Goal: Task Accomplishment & Management: Manage account settings

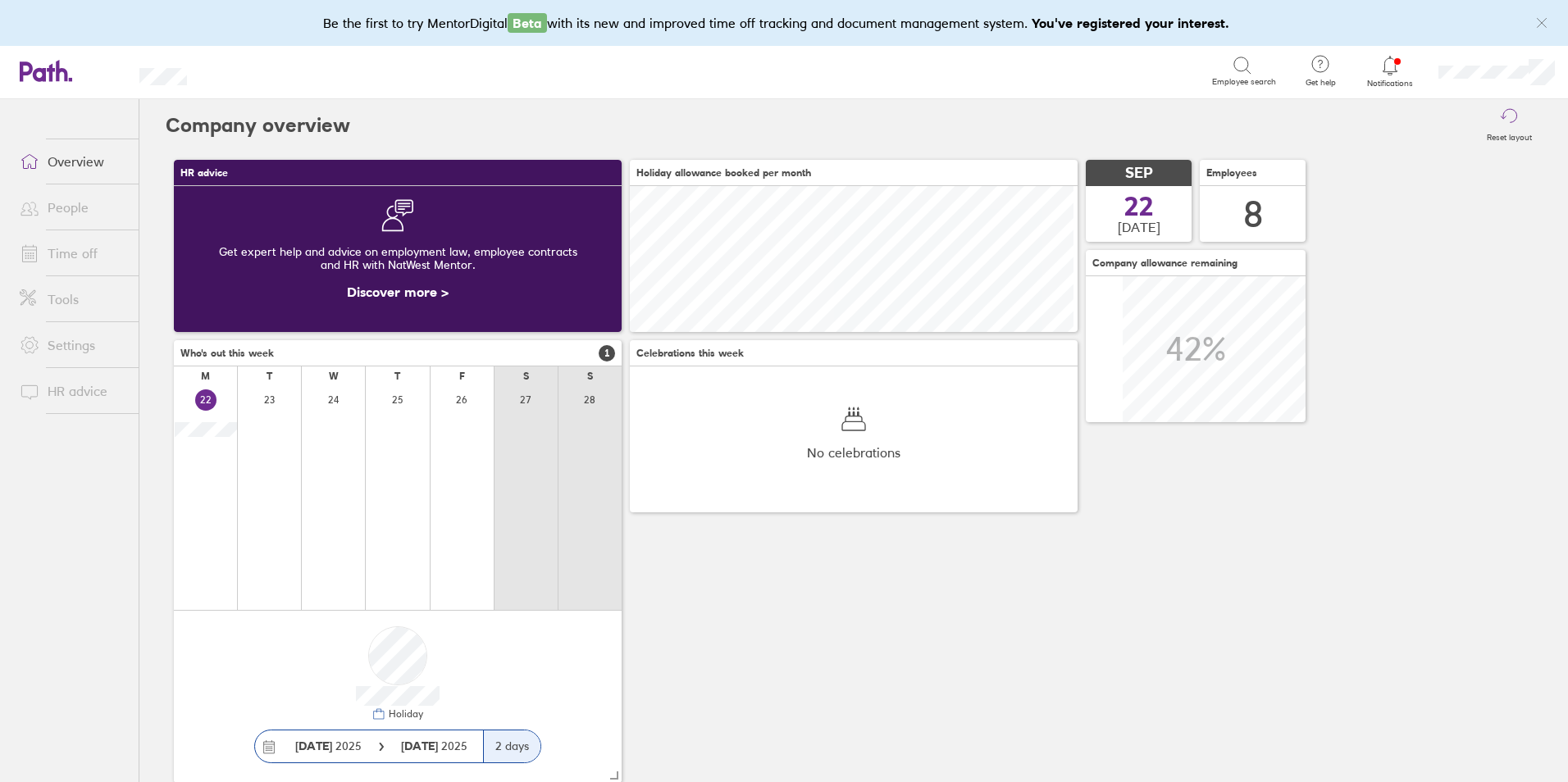
scroll to position [146, 448]
click at [67, 203] on link "People" at bounding box center [72, 208] width 132 height 33
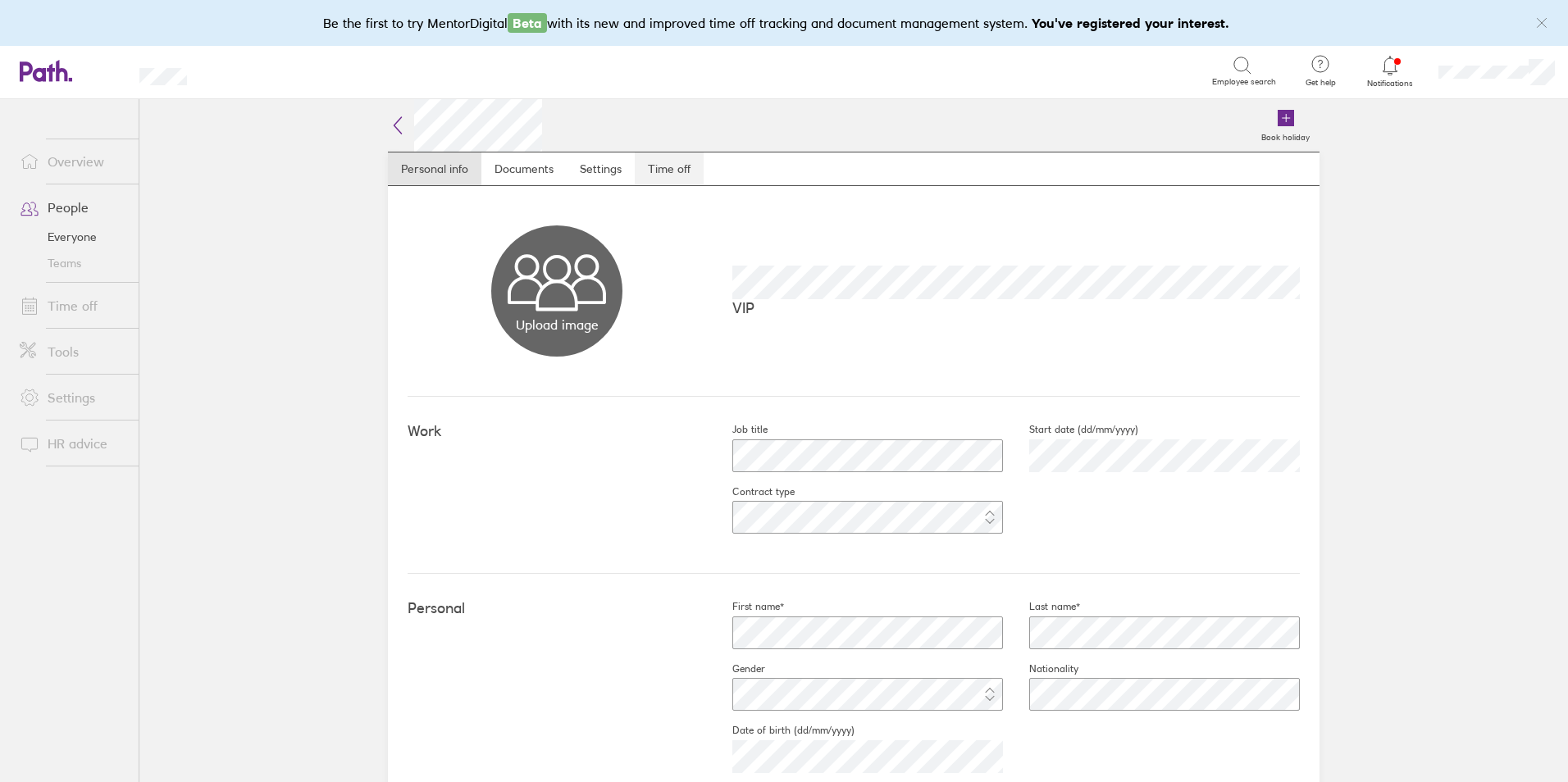
click at [661, 170] on link "Time off" at bounding box center [669, 169] width 69 height 33
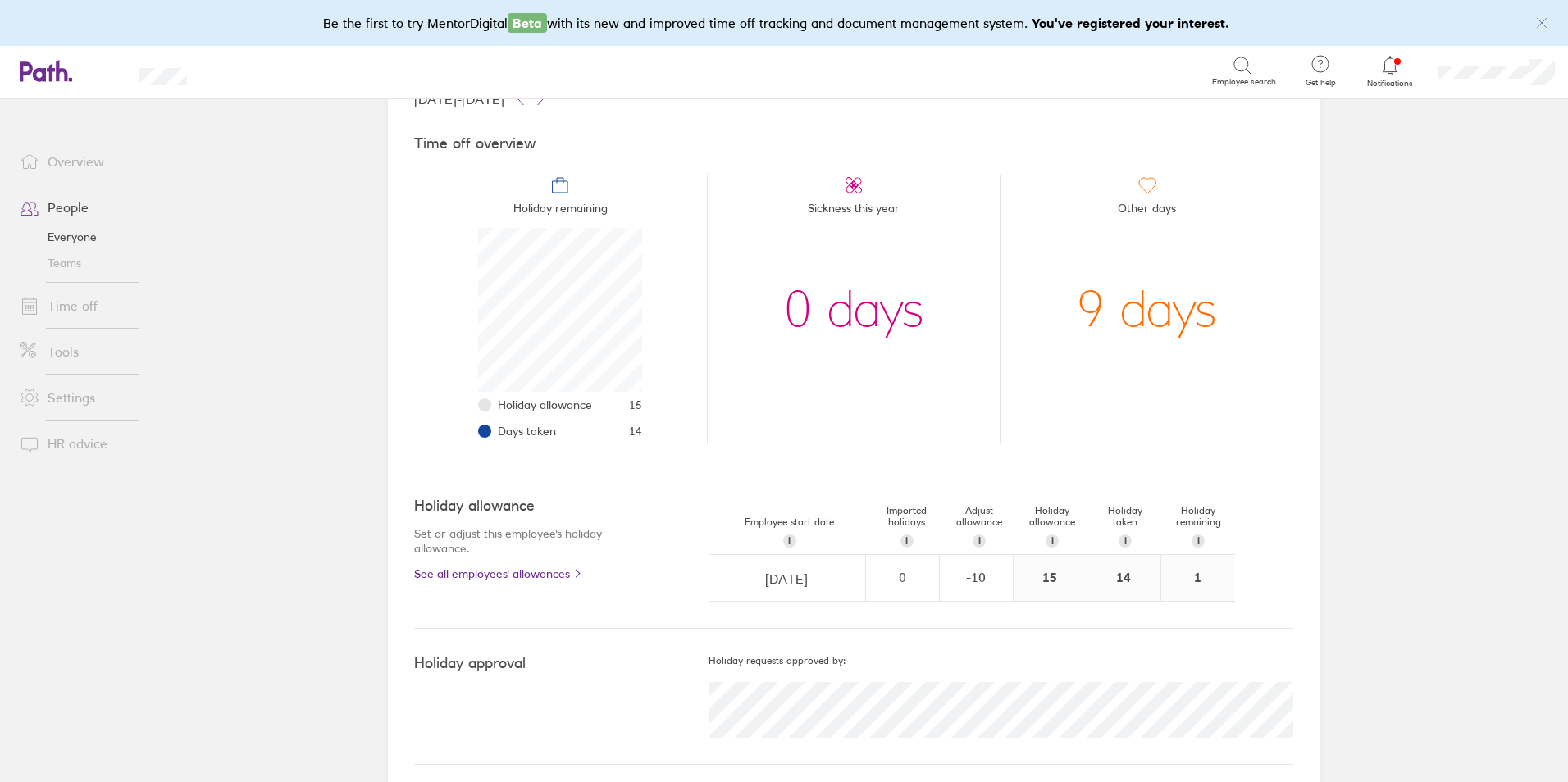
scroll to position [132, 0]
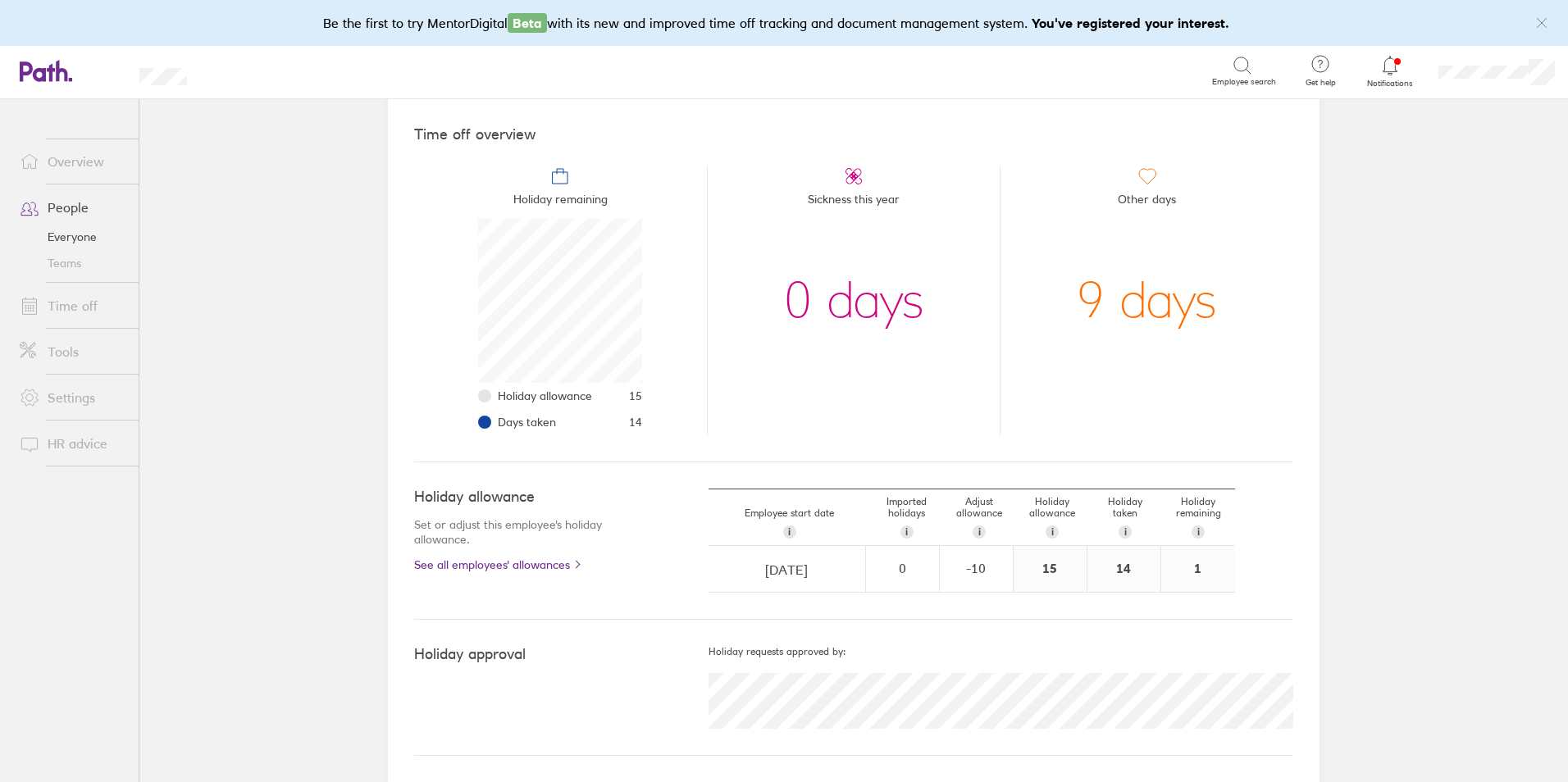
click at [75, 236] on link "Everyone" at bounding box center [72, 237] width 132 height 26
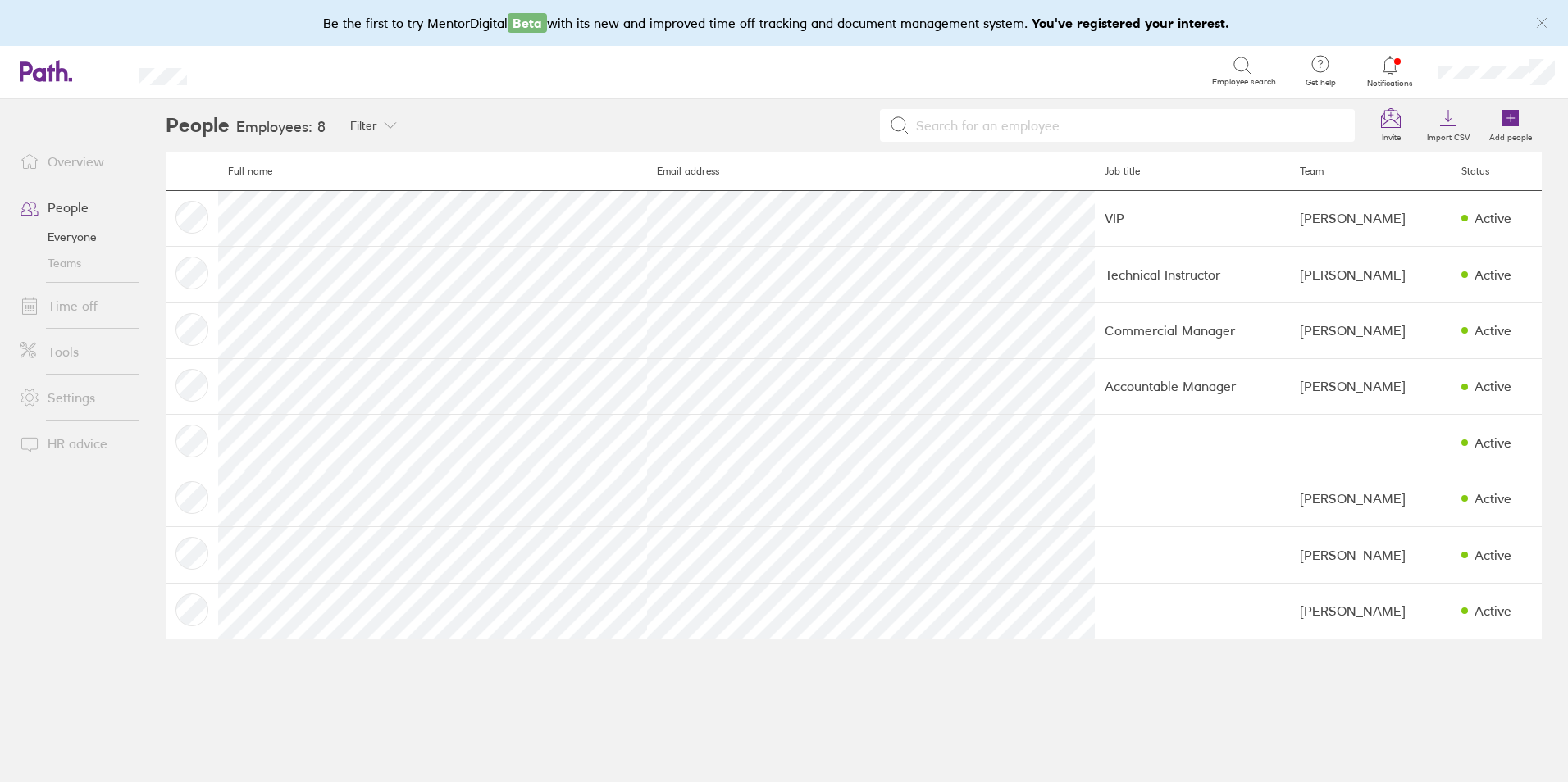
click at [56, 262] on link "Teams" at bounding box center [72, 263] width 132 height 26
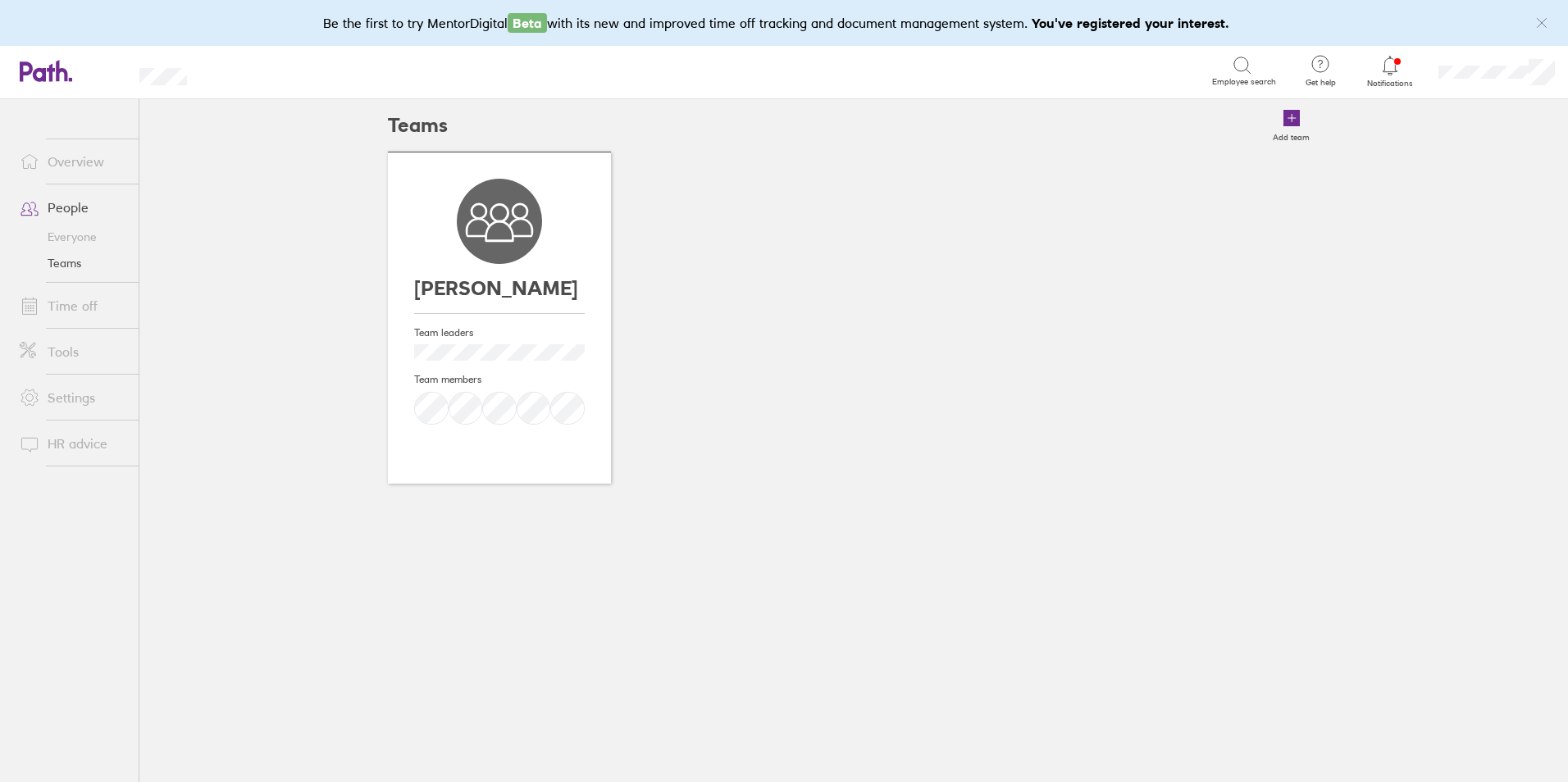
click at [80, 308] on link "Time off" at bounding box center [72, 306] width 132 height 33
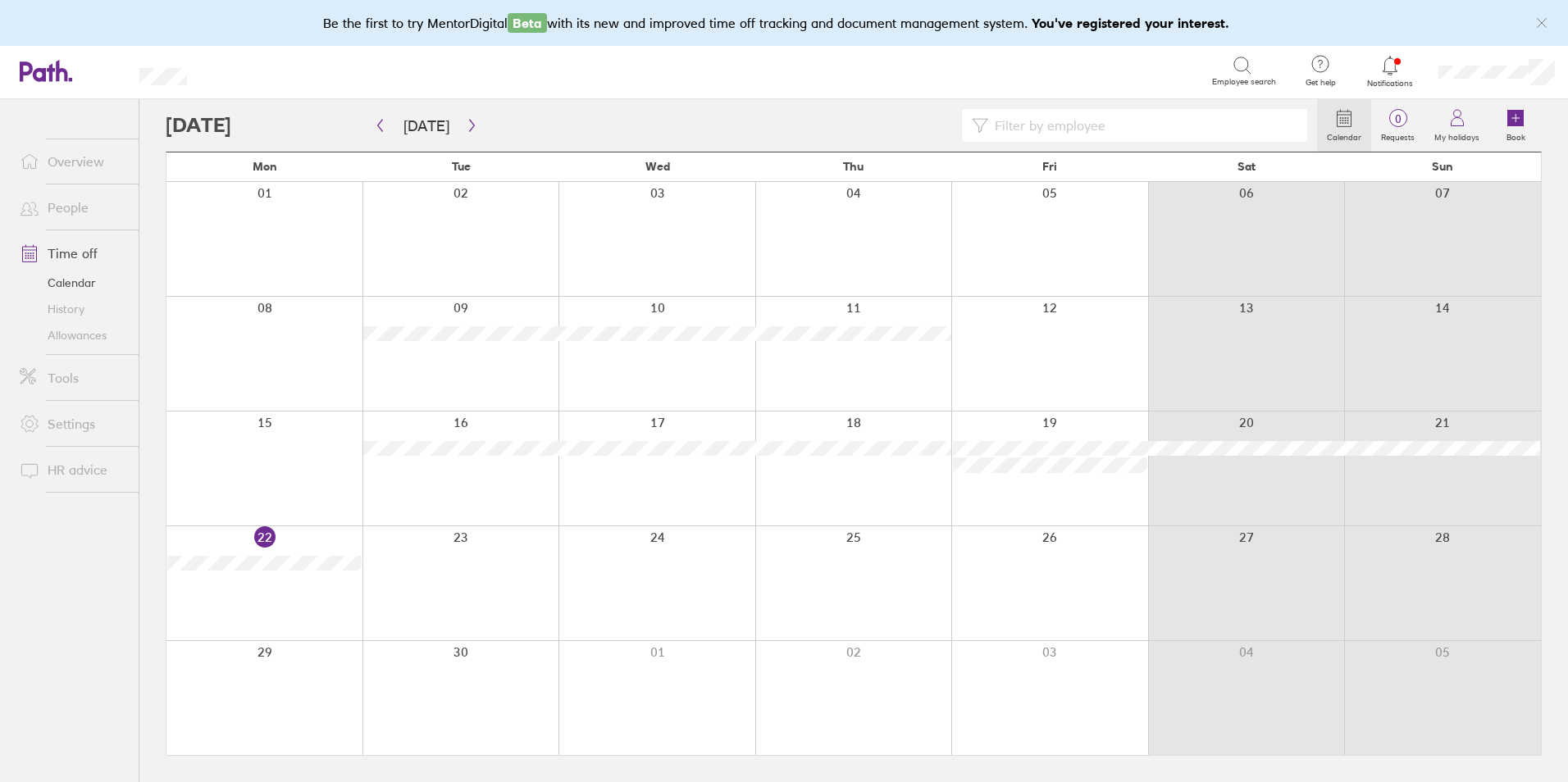
click at [1464, 128] on label "My holidays" at bounding box center [1456, 136] width 65 height 15
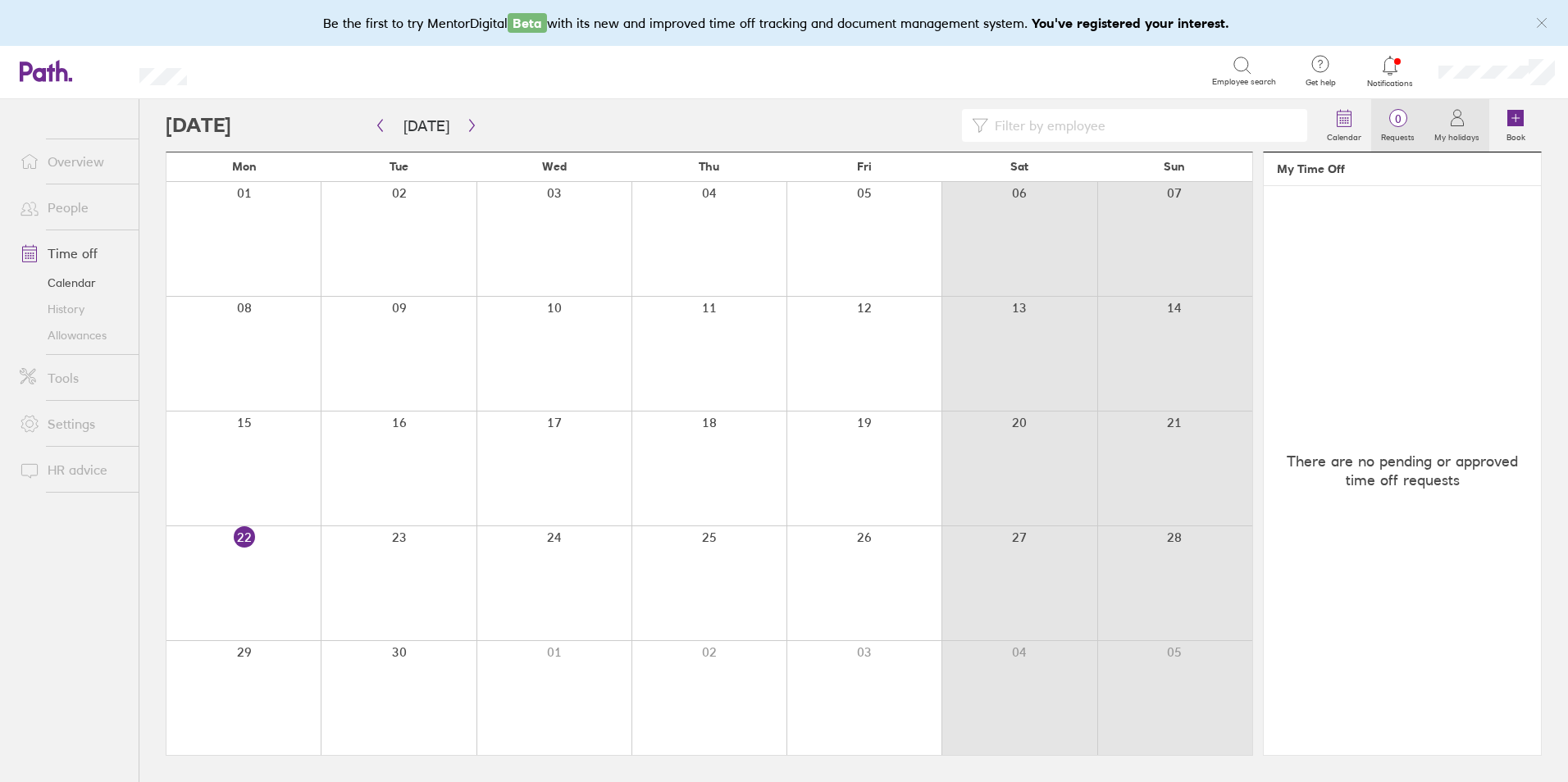
click at [1395, 121] on span "0" at bounding box center [1397, 119] width 53 height 13
click at [72, 329] on link "Allowances" at bounding box center [72, 335] width 132 height 26
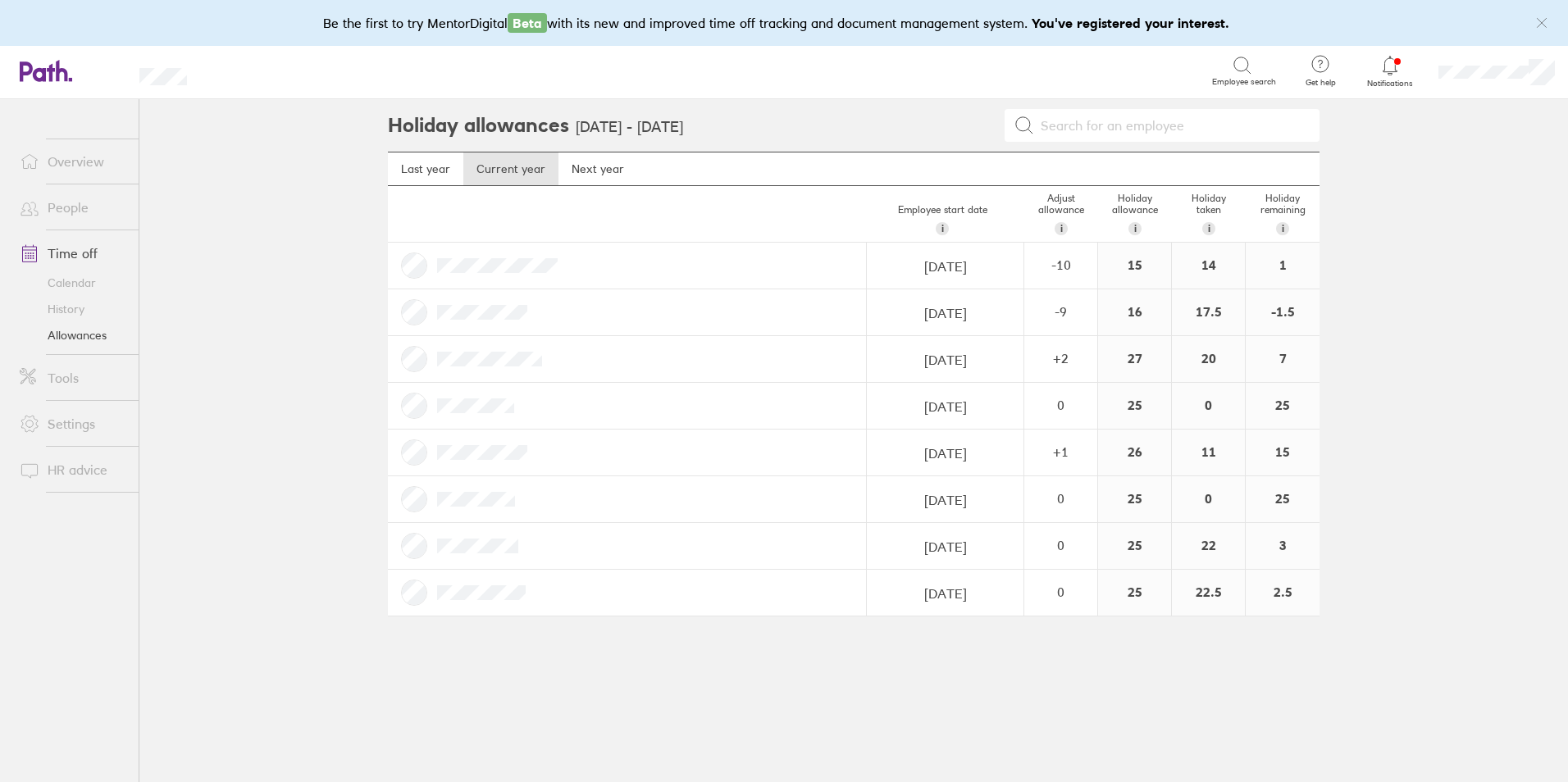
click at [1393, 66] on icon at bounding box center [1390, 65] width 20 height 20
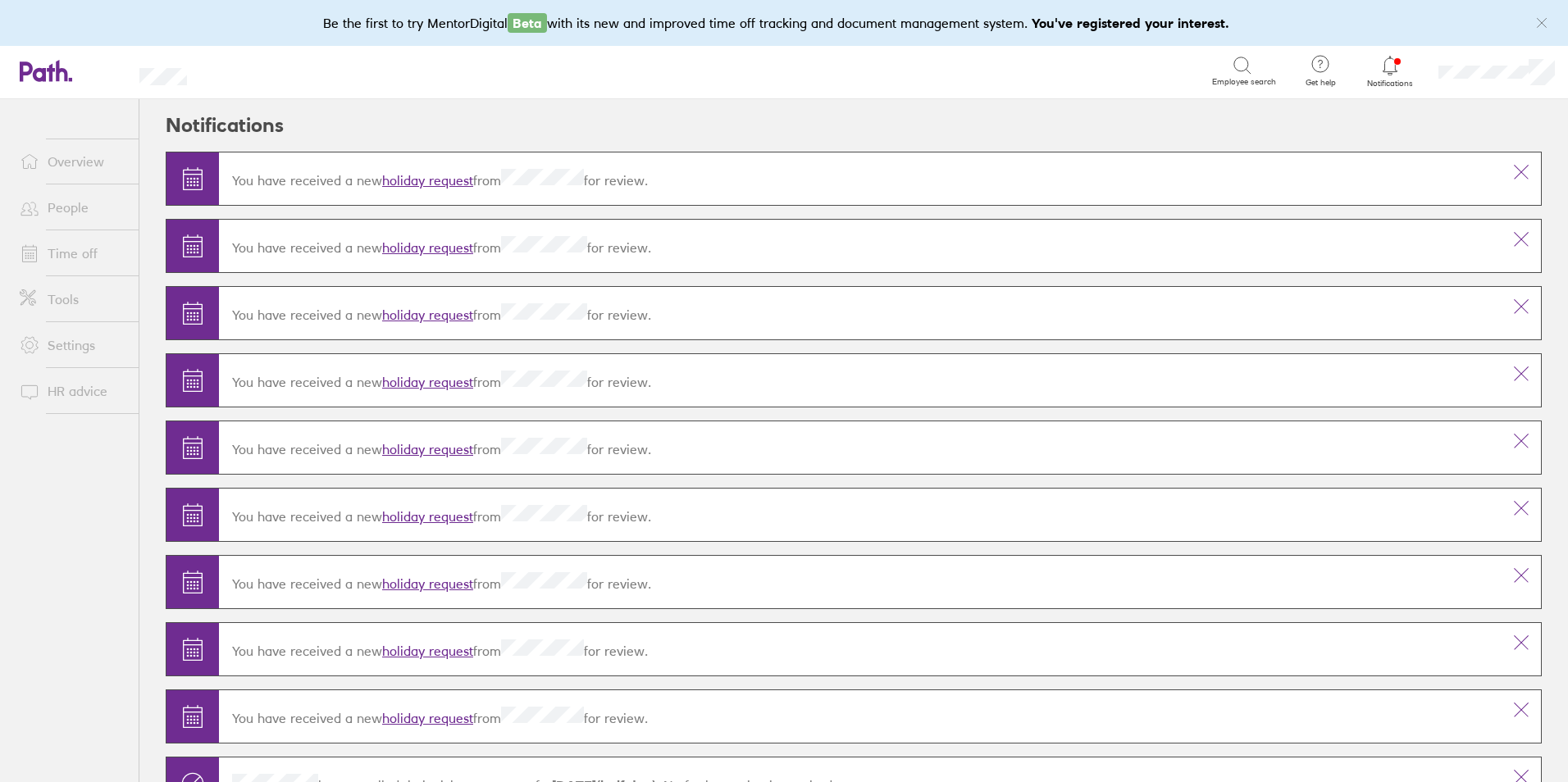
click at [1546, 21] on icon "link" at bounding box center [1542, 23] width 13 height 13
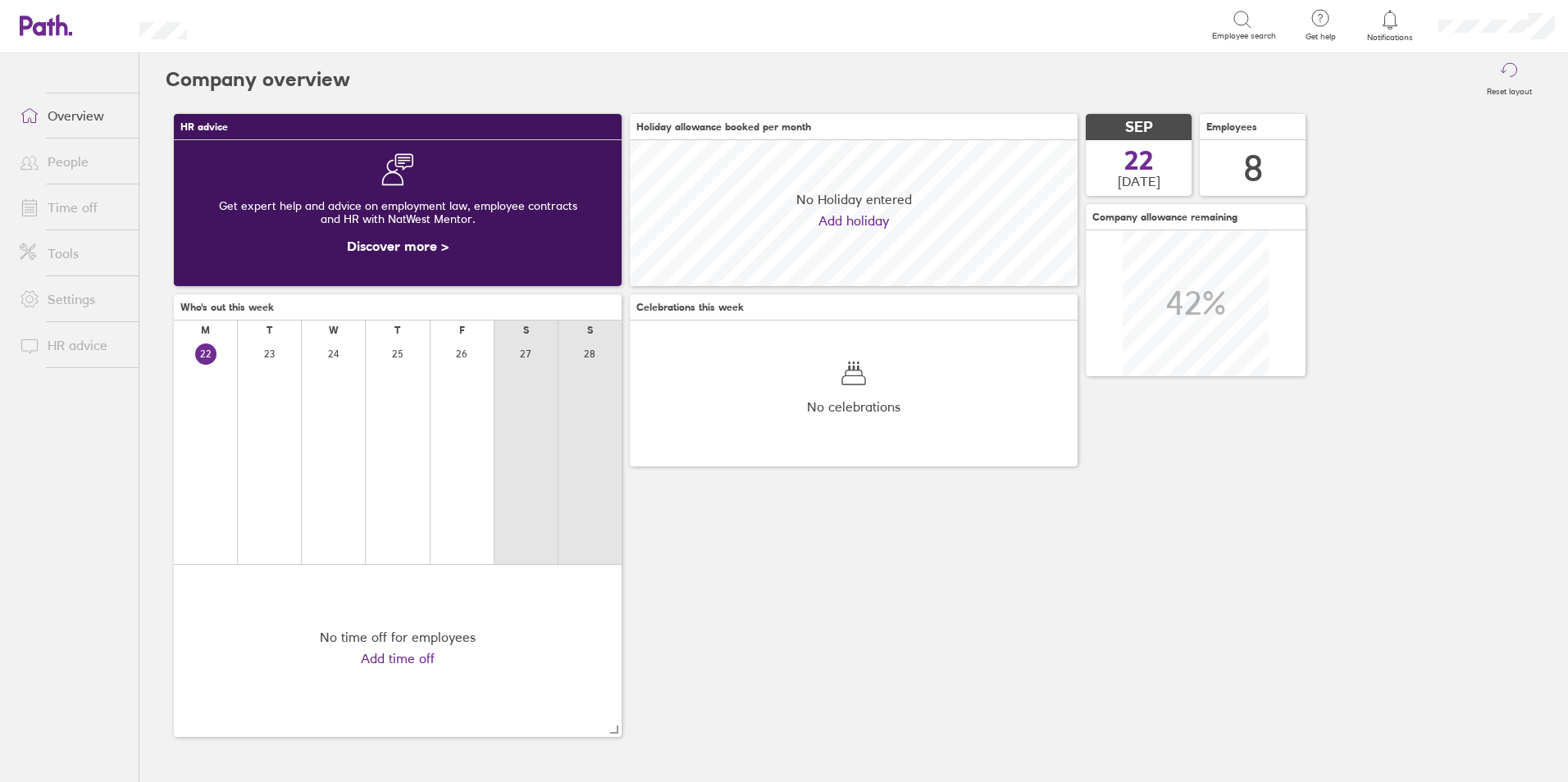
scroll to position [146, 448]
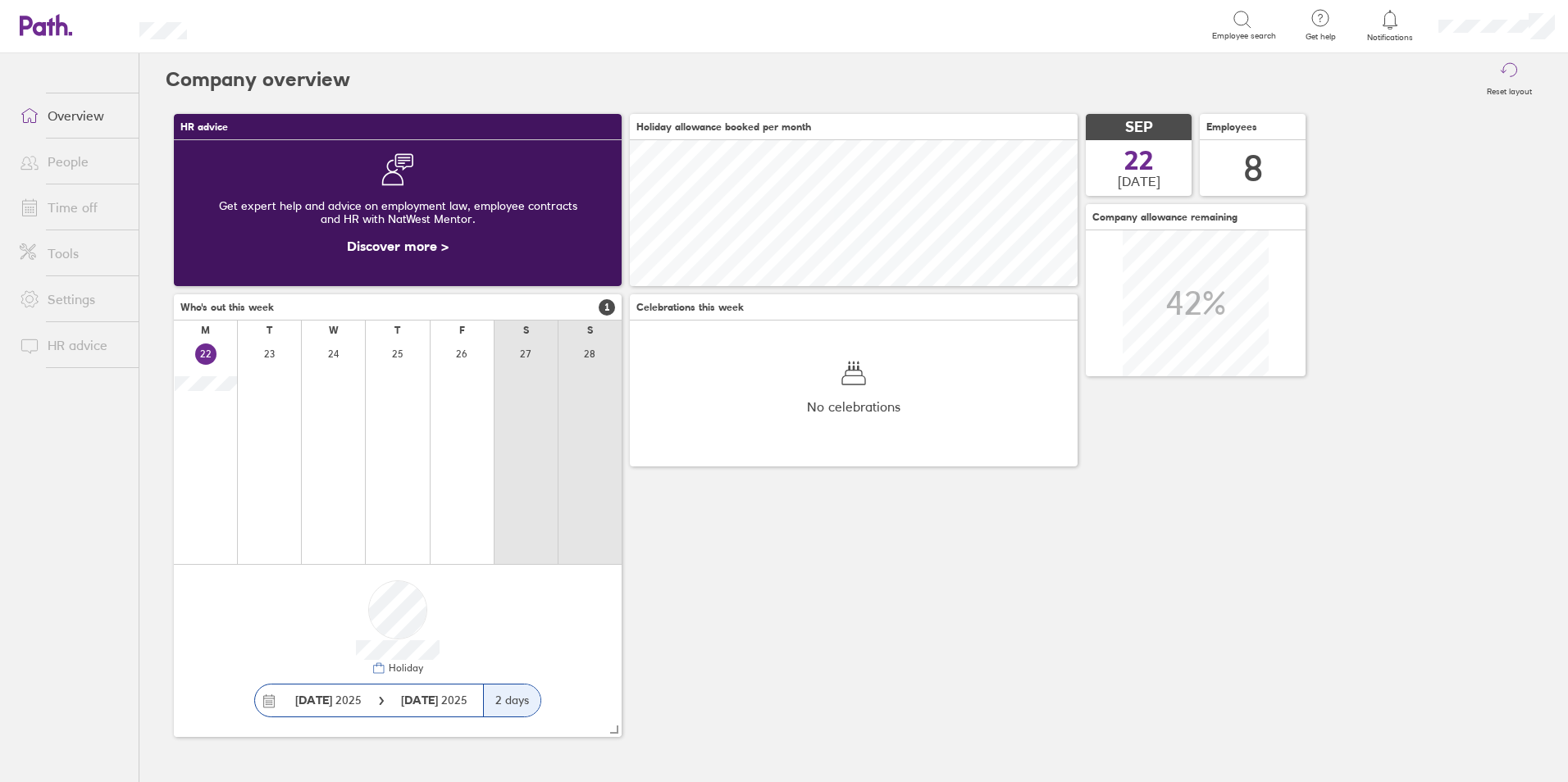
click at [67, 204] on link "Time off" at bounding box center [72, 208] width 132 height 33
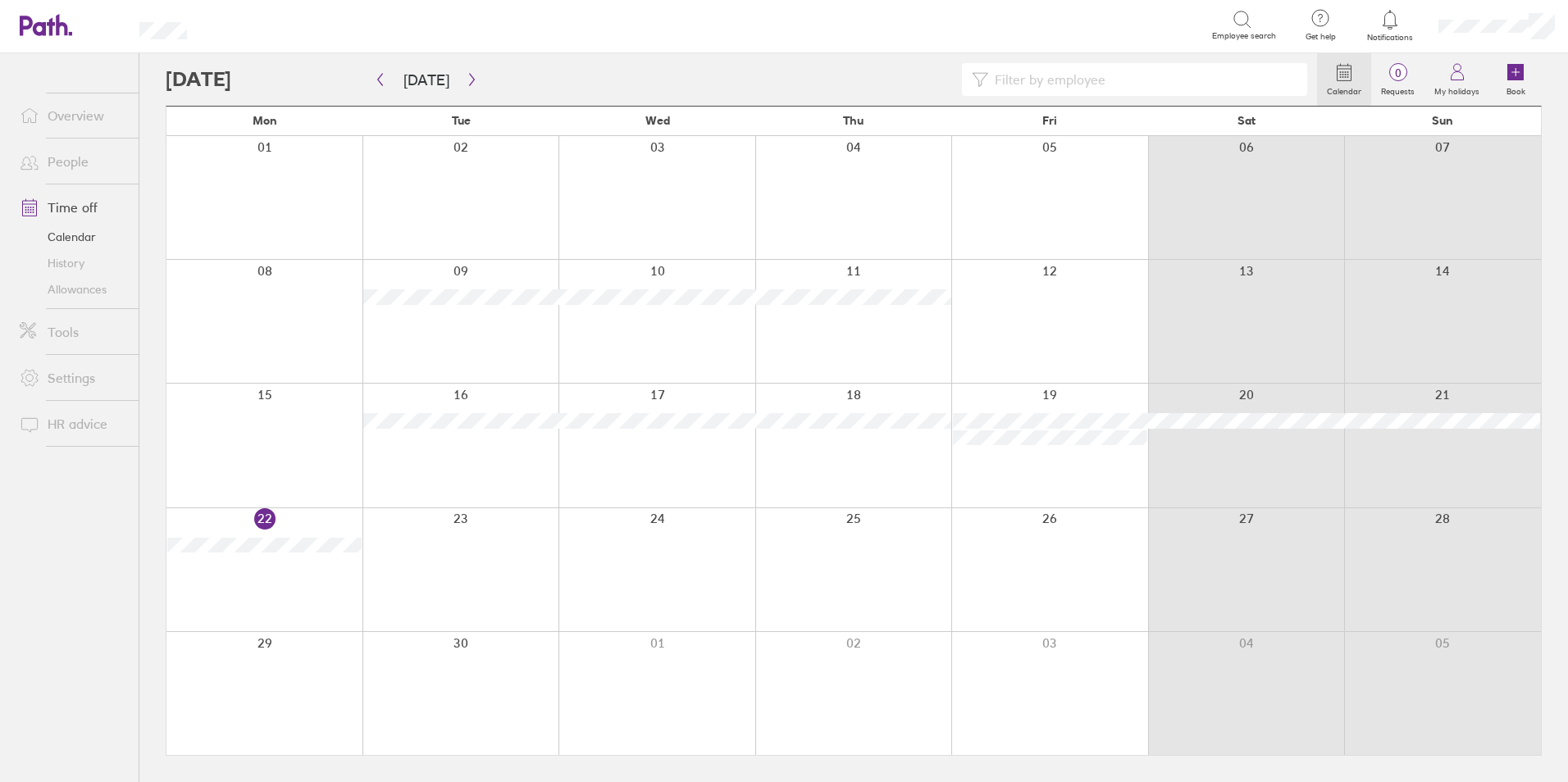
click at [86, 288] on link "Allowances" at bounding box center [72, 290] width 132 height 26
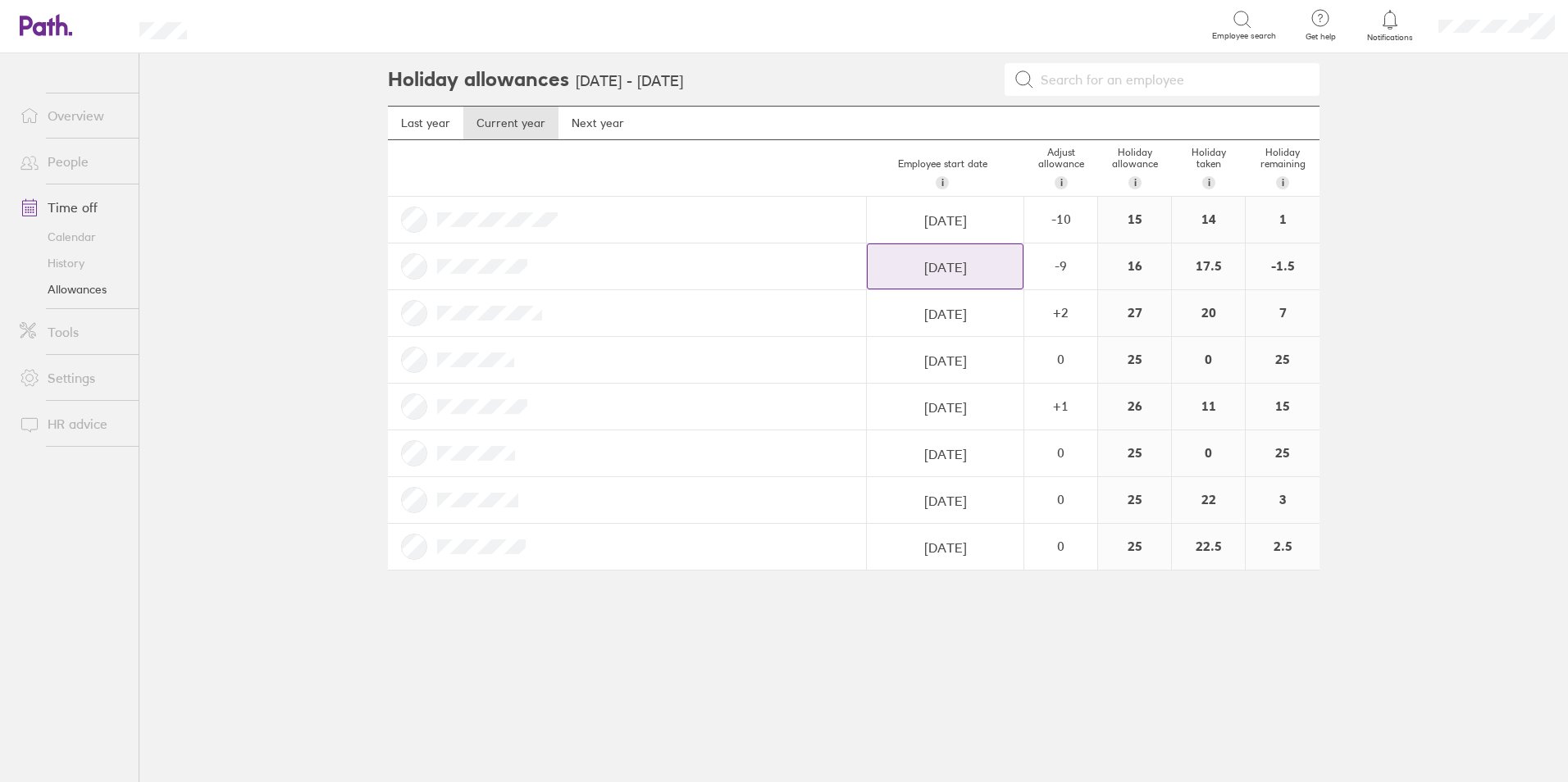
click at [955, 266] on input "[DATE]" at bounding box center [945, 266] width 155 height 46
select select "December"
select select "2022"
select select "2023"
select select "February"
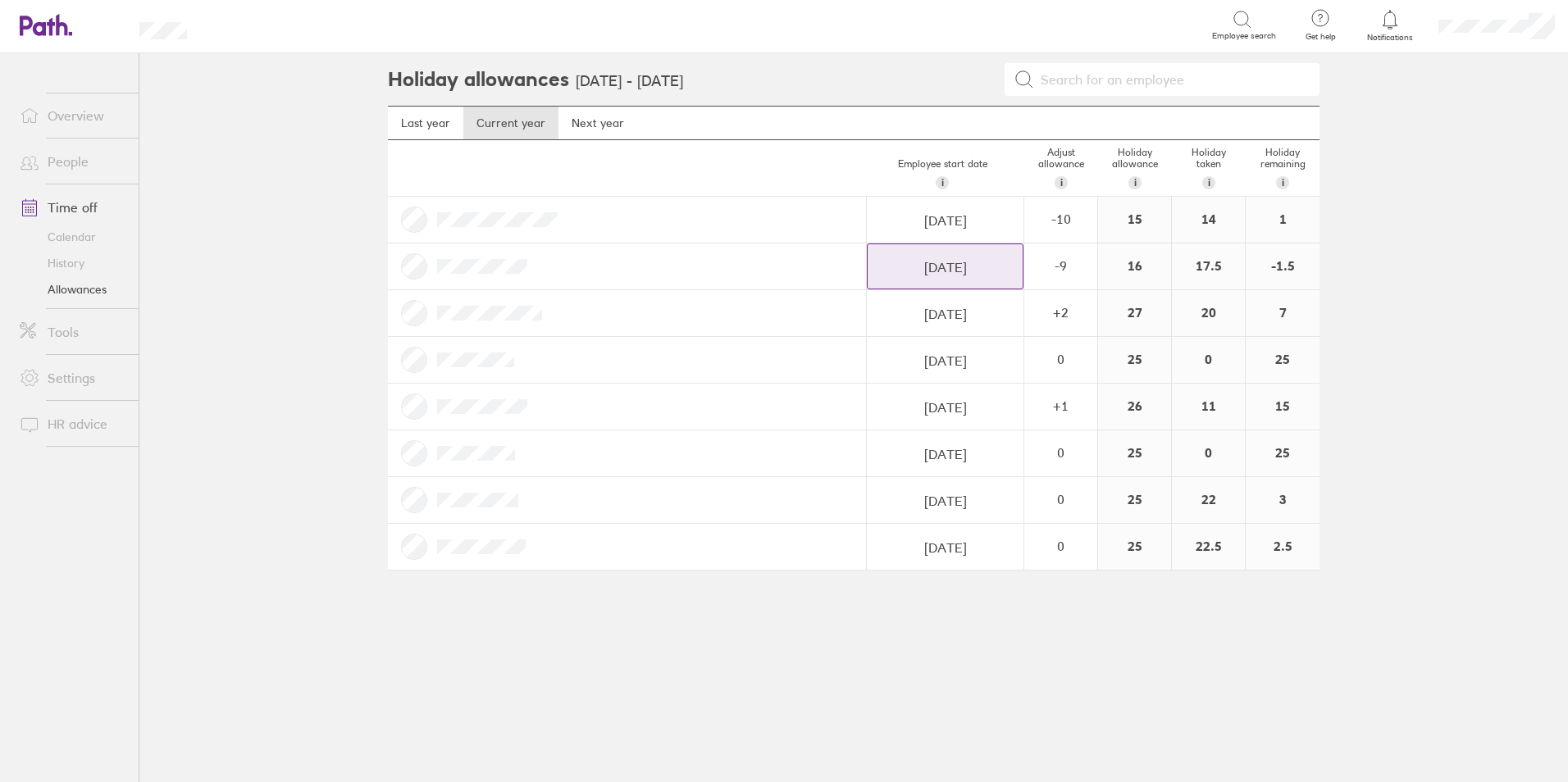
select select "2023"
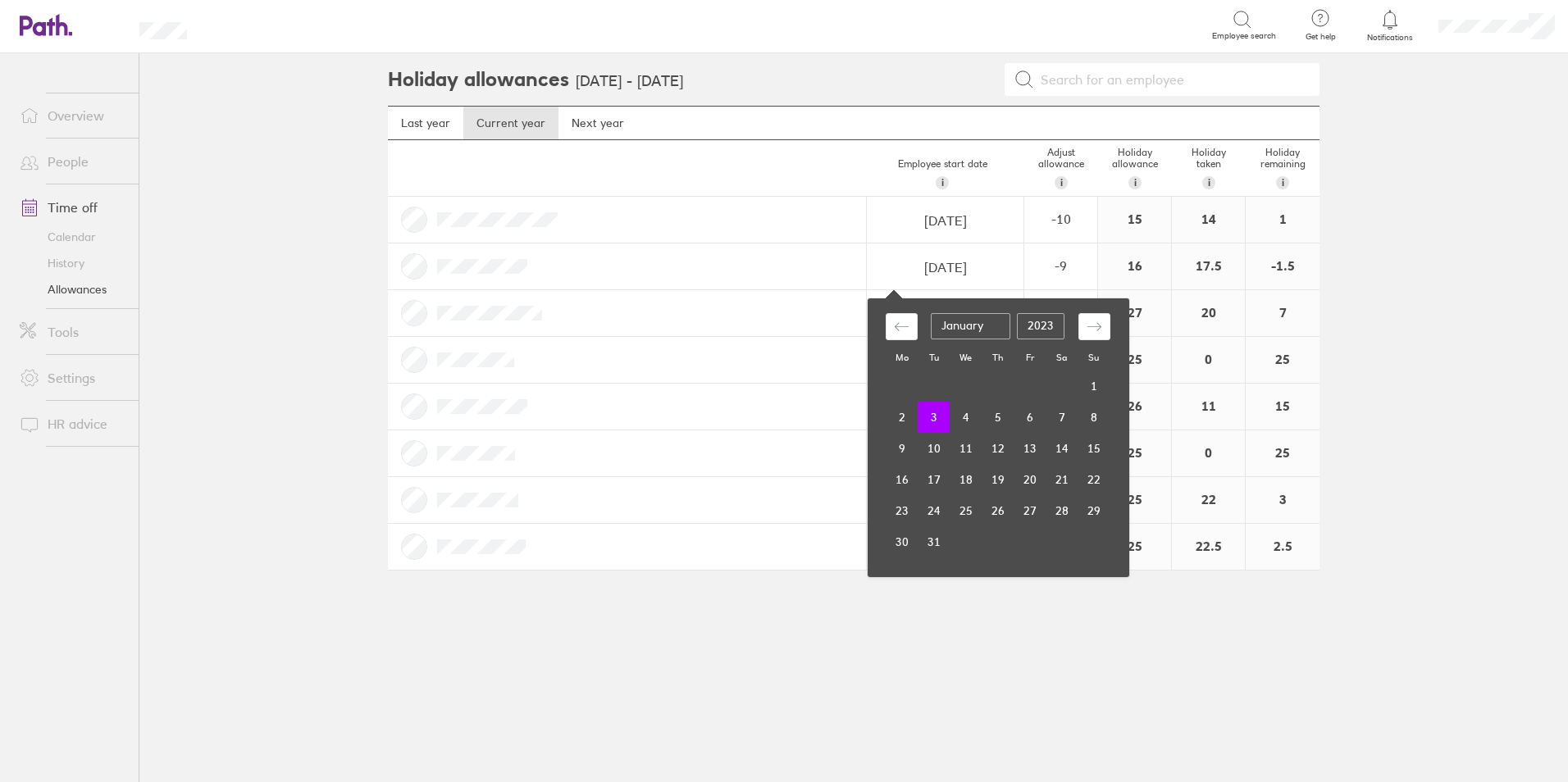
click at [785, 256] on div at bounding box center [628, 266] width 479 height 46
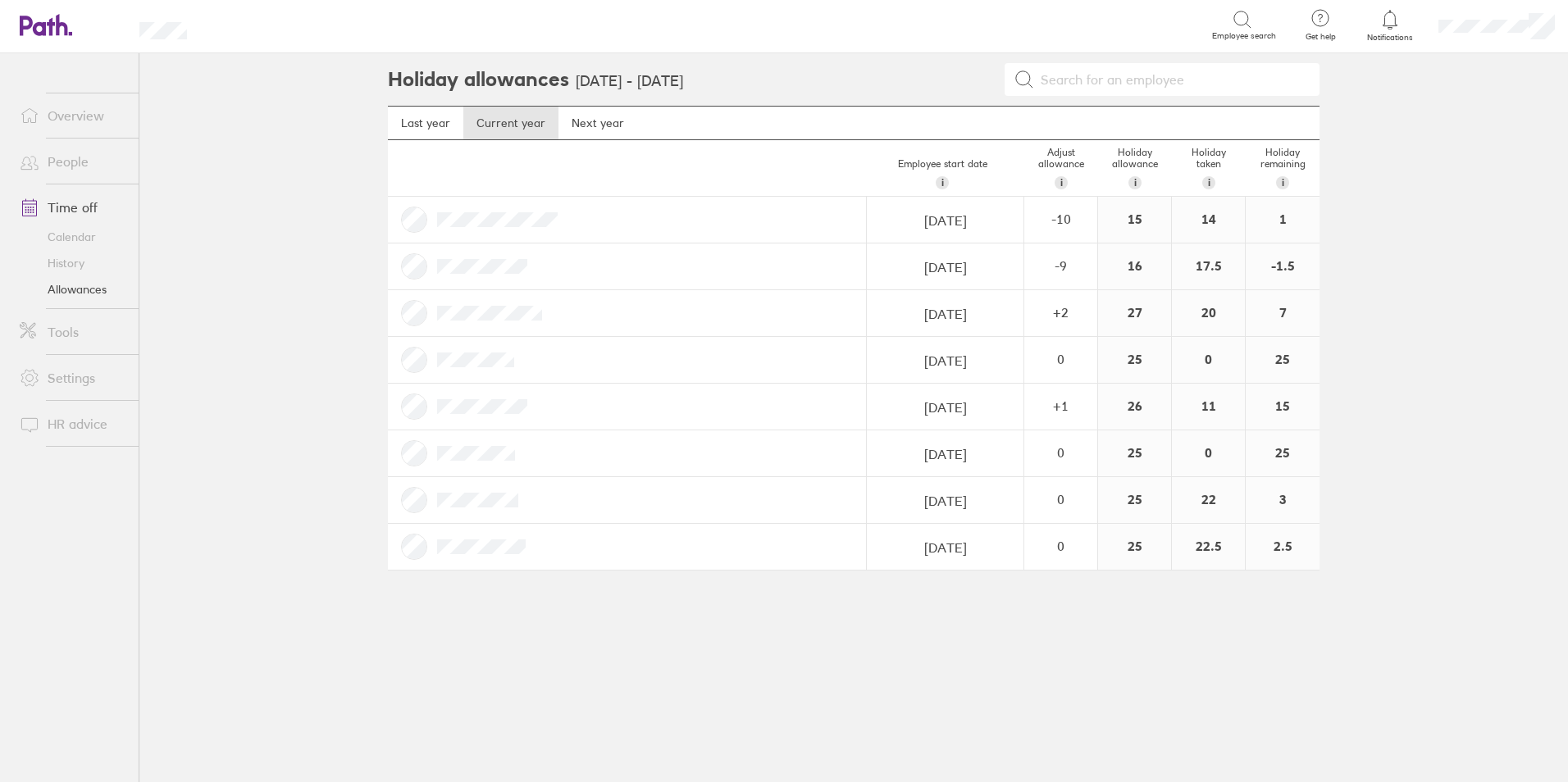
click at [1296, 264] on div "-1.5" at bounding box center [1282, 266] width 74 height 46
click at [1290, 270] on div "-1.5" at bounding box center [1282, 266] width 74 height 46
click at [50, 158] on link "People" at bounding box center [72, 161] width 132 height 33
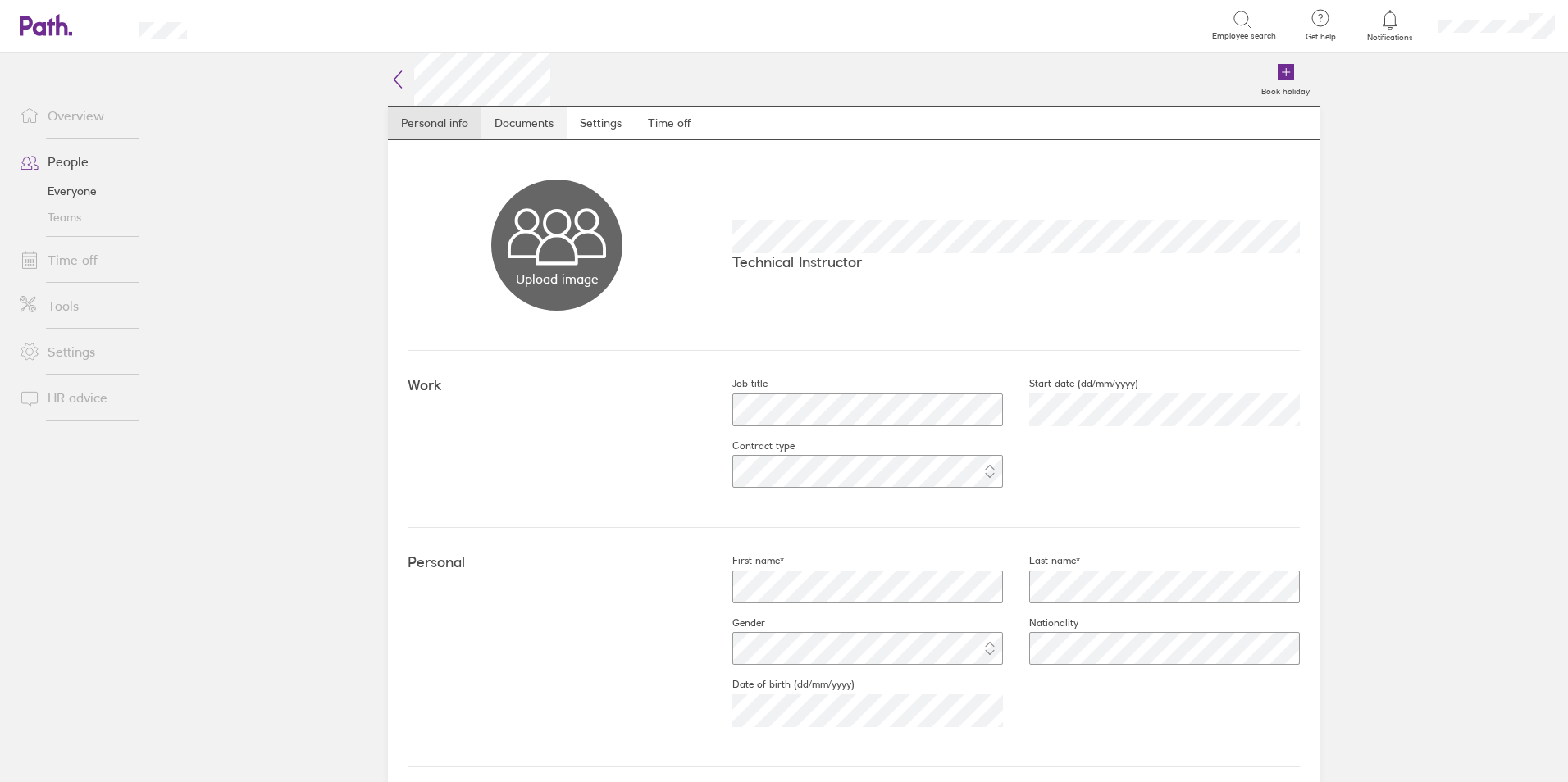
click at [517, 125] on link "Documents" at bounding box center [523, 123] width 85 height 33
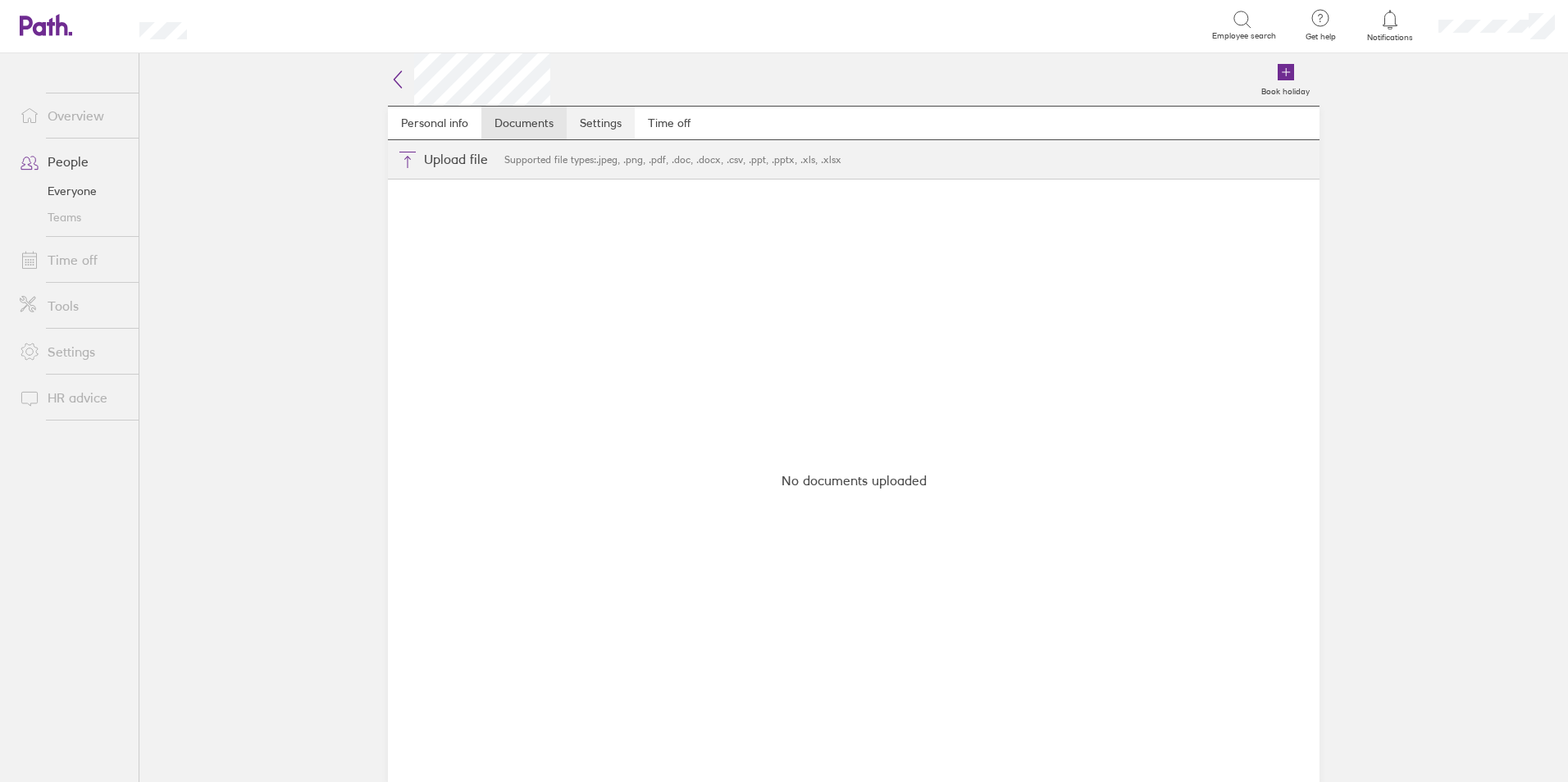
click at [596, 122] on link "Settings" at bounding box center [600, 123] width 68 height 33
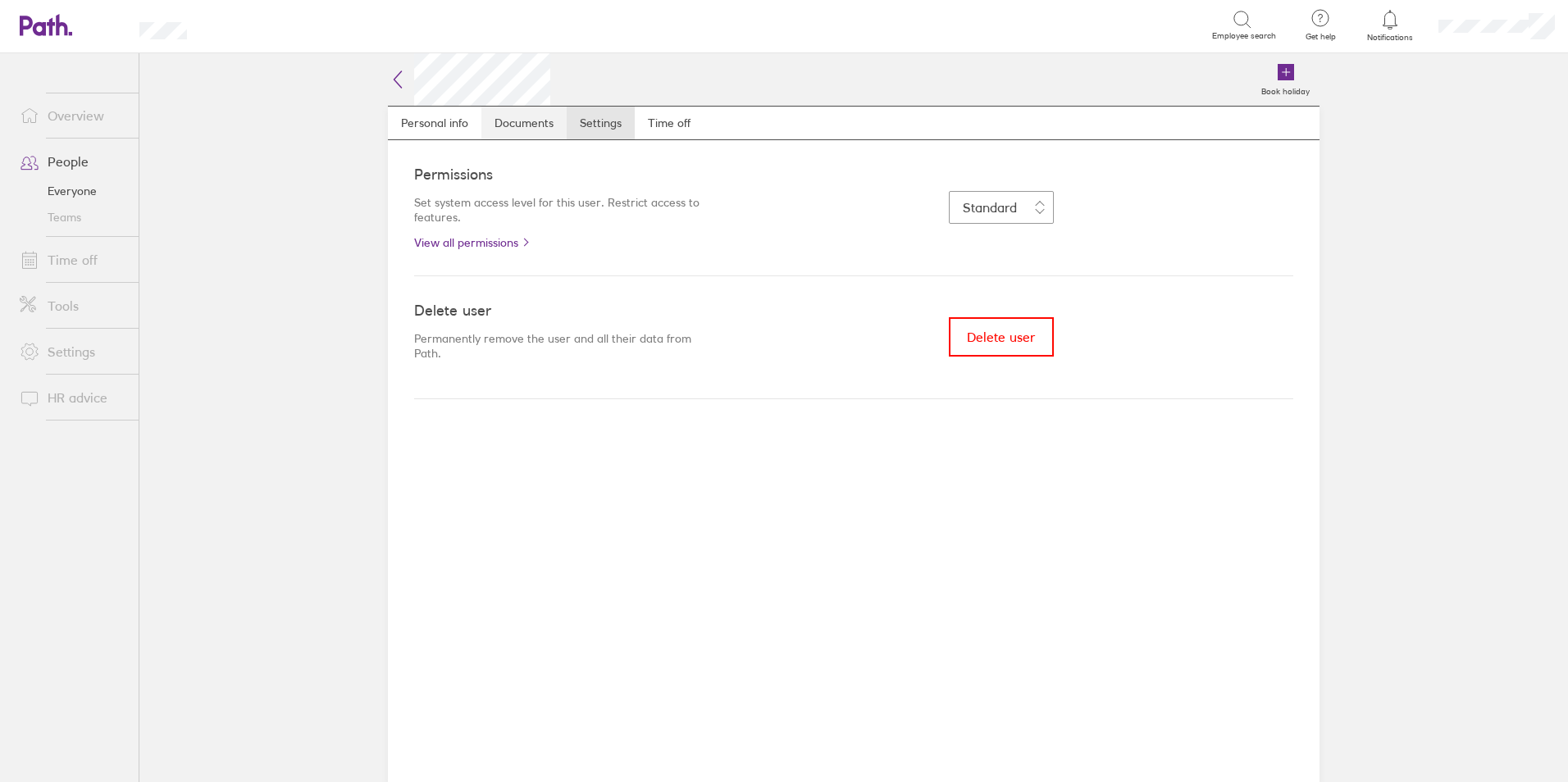
click at [512, 123] on link "Documents" at bounding box center [523, 123] width 85 height 33
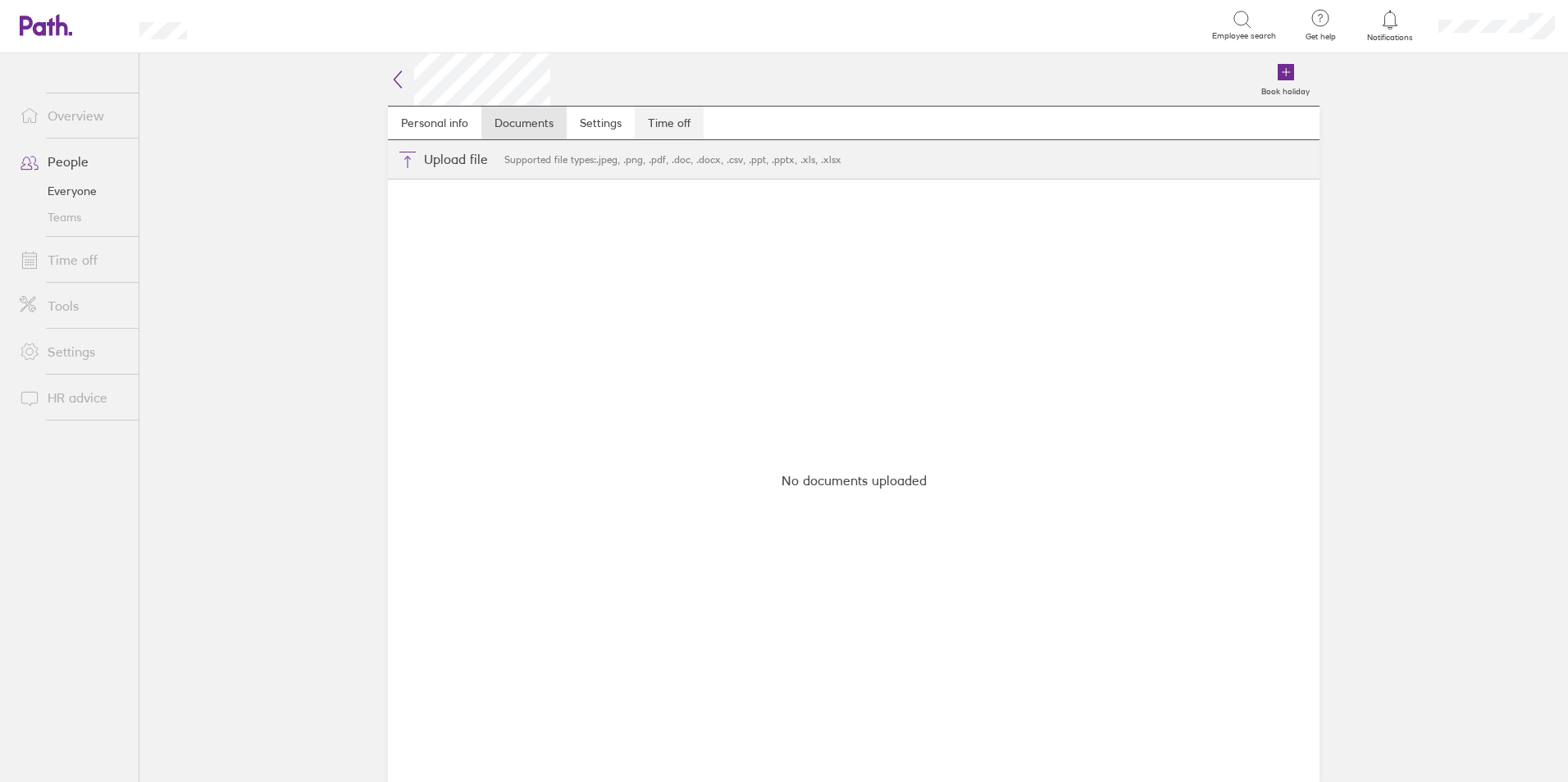
click at [670, 119] on link "Time off" at bounding box center [669, 123] width 69 height 33
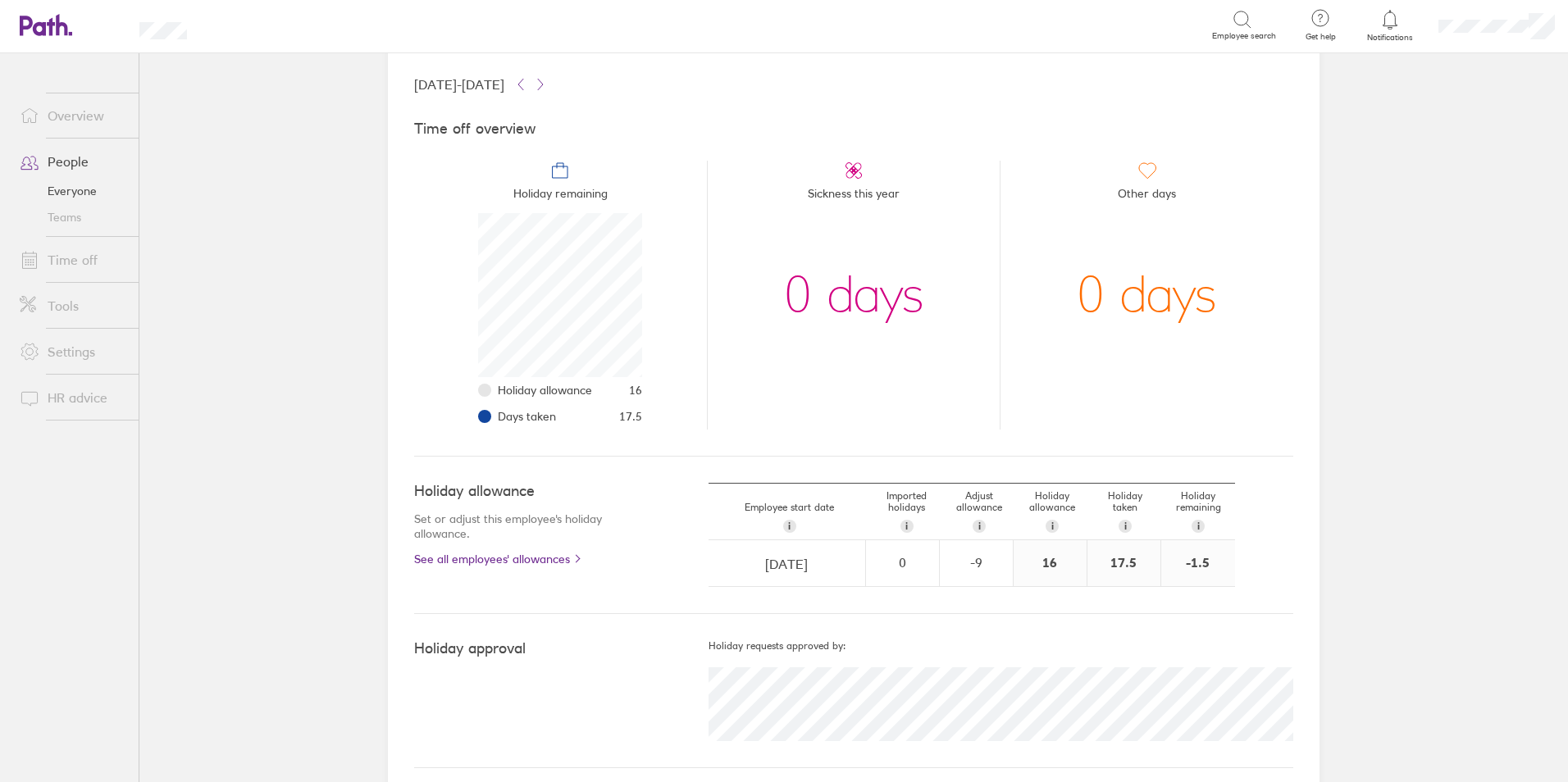
scroll to position [104, 0]
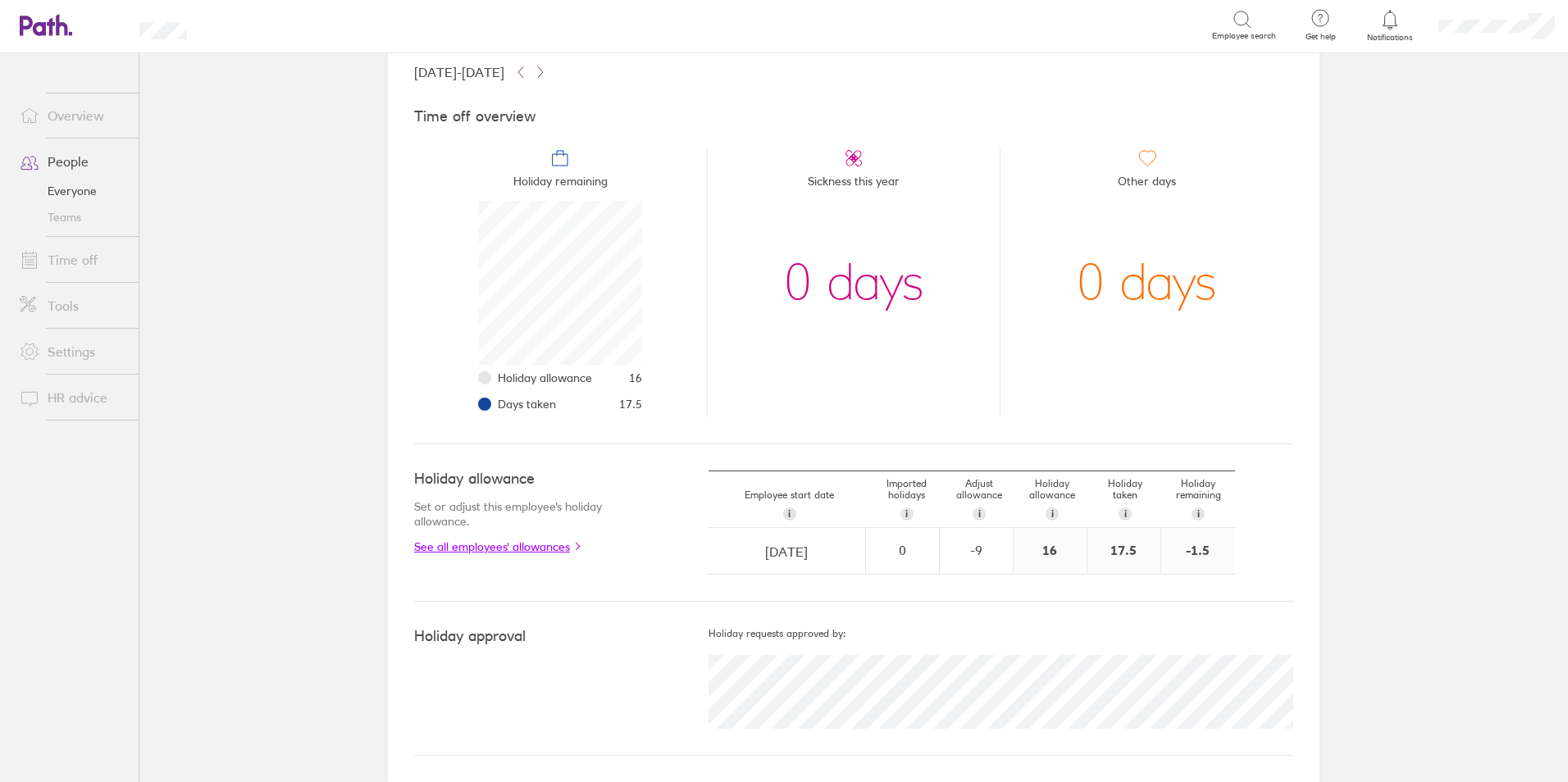
click at [493, 549] on link "See all employees' allowances" at bounding box center [528, 547] width 228 height 13
